Goal: Information Seeking & Learning: Learn about a topic

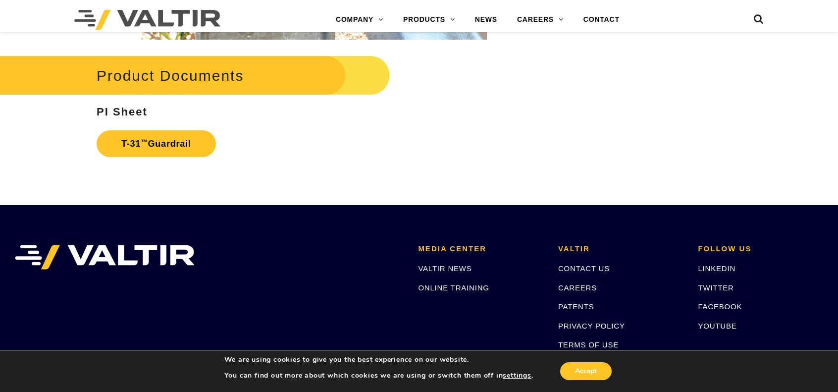
scroll to position [1685, 0]
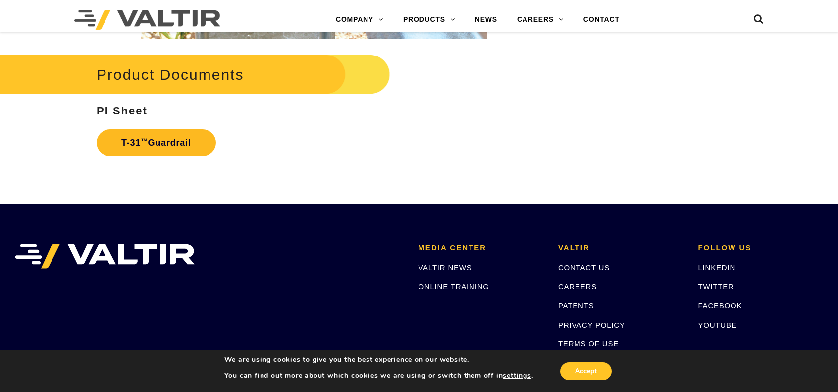
click at [185, 139] on link "T-31 ™ Guardrail" at bounding box center [156, 142] width 119 height 27
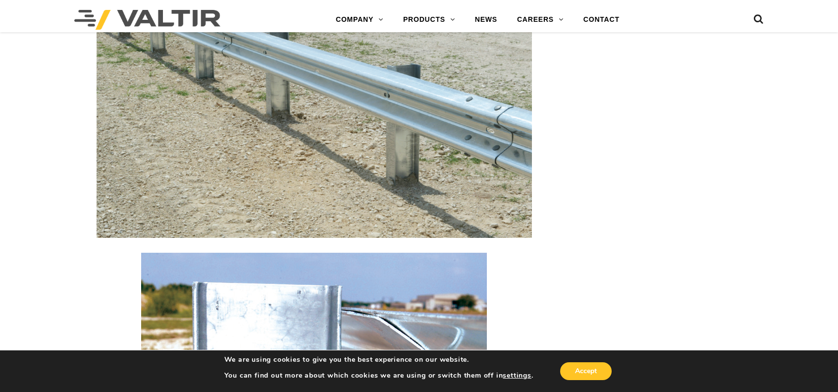
scroll to position [991, 0]
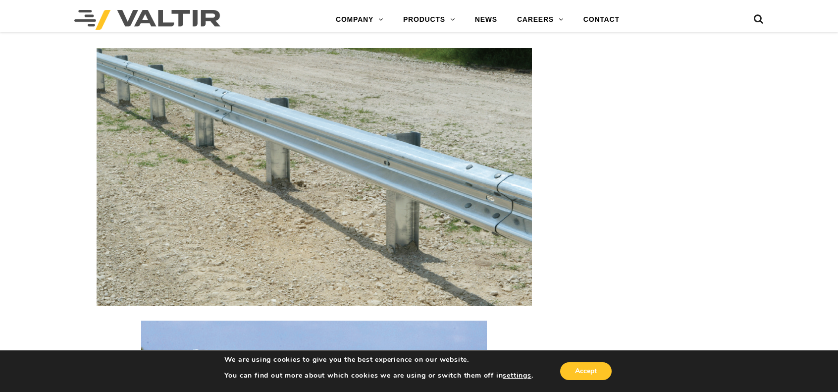
click at [317, 177] on img at bounding box center [315, 177] width 436 height 258
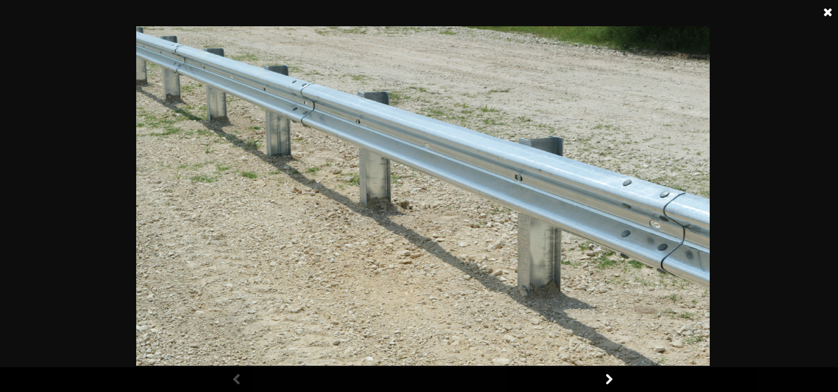
click at [607, 378] on link at bounding box center [609, 379] width 25 height 25
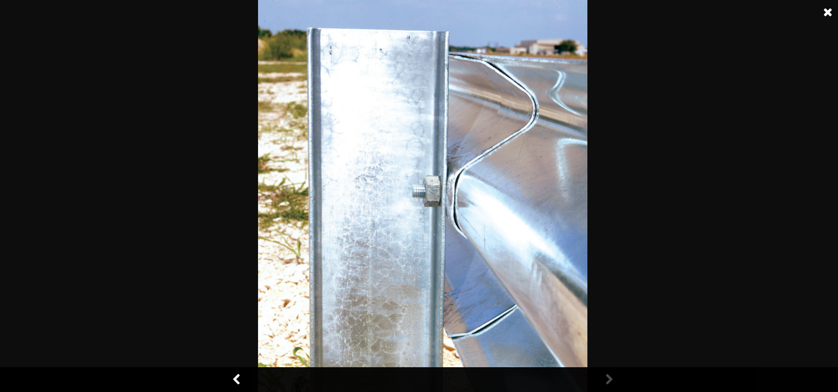
click at [607, 378] on link at bounding box center [609, 379] width 25 height 25
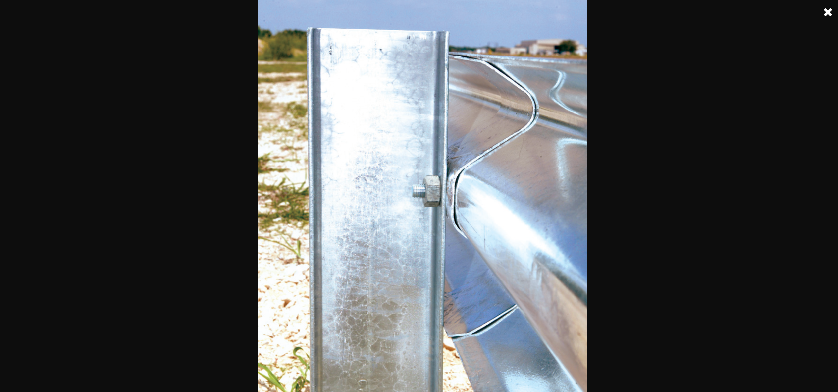
click at [826, 12] on link at bounding box center [828, 12] width 25 height 25
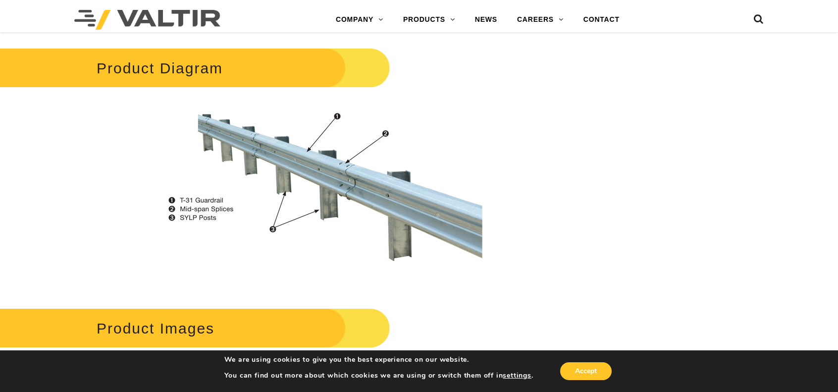
scroll to position [644, 0]
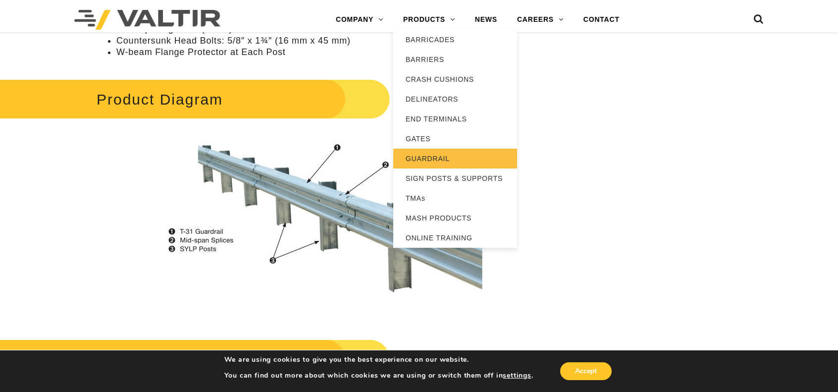
click at [423, 165] on link "GUARDRAIL" at bounding box center [455, 159] width 124 height 20
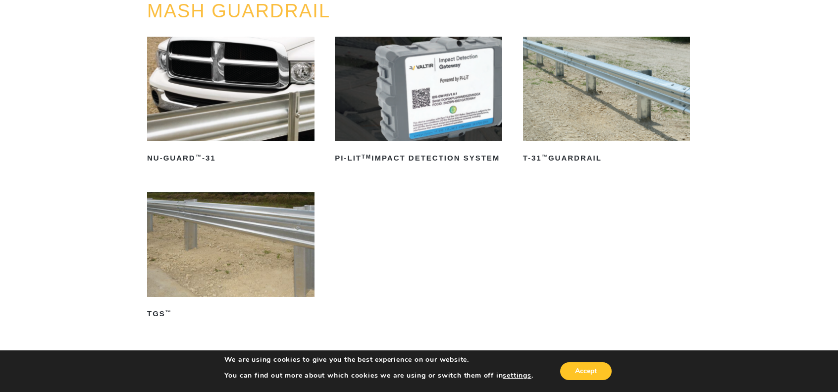
scroll to position [99, 0]
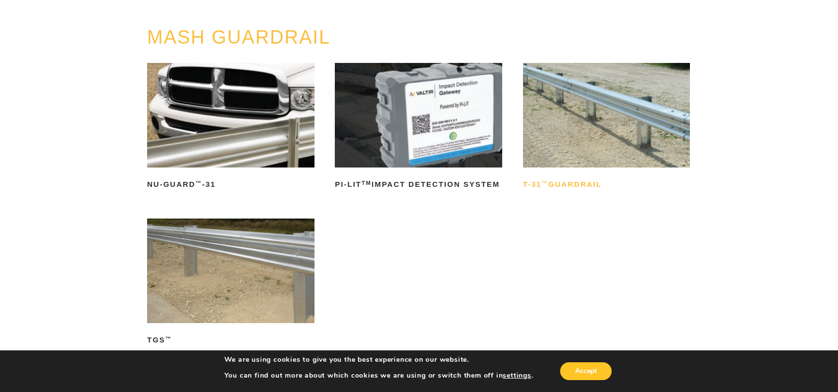
click at [575, 179] on h2 "T-31 ™ Guardrail" at bounding box center [606, 184] width 167 height 16
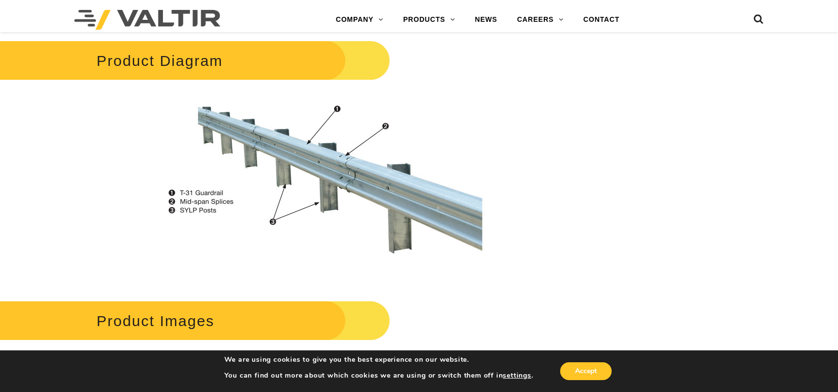
scroll to position [694, 0]
